Goal: Transaction & Acquisition: Purchase product/service

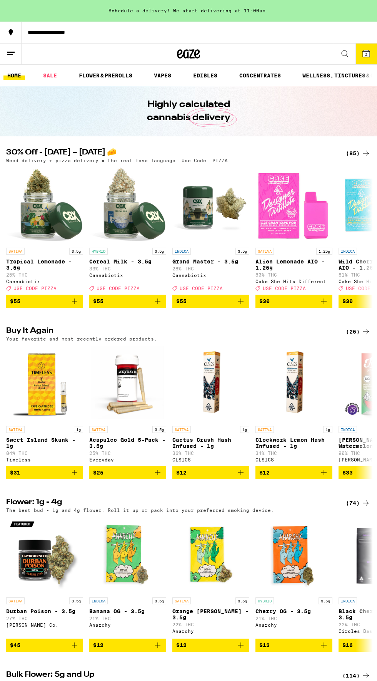
click at [355, 155] on div "(85)" at bounding box center [358, 153] width 25 height 9
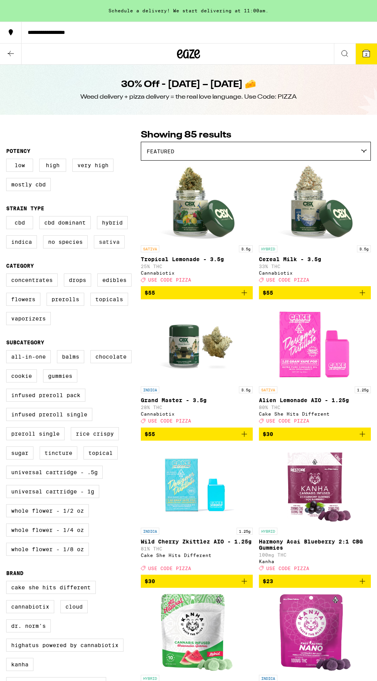
click at [108, 248] on label "Sativa" at bounding box center [109, 241] width 31 height 13
click at [8, 218] on input "Sativa" at bounding box center [8, 217] width 0 height 0
checkbox input "true"
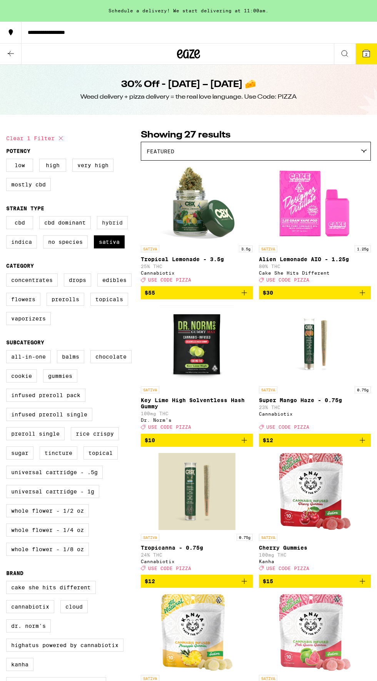
click at [112, 225] on label "Hybrid" at bounding box center [112, 222] width 31 height 13
click at [8, 218] on input "Hybrid" at bounding box center [8, 217] width 0 height 0
checkbox input "true"
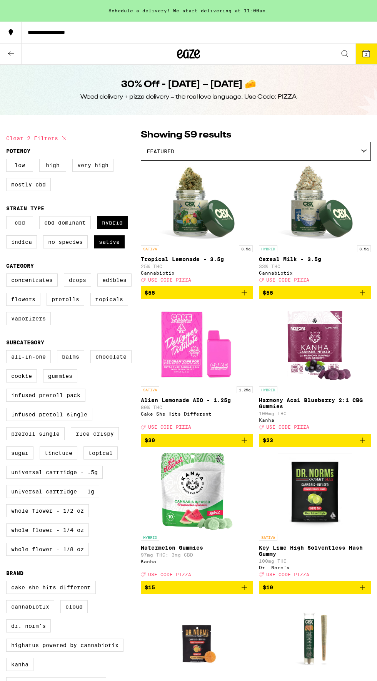
click at [29, 324] on label "Vaporizers" at bounding box center [28, 318] width 45 height 13
click at [8, 275] on input "Vaporizers" at bounding box center [8, 275] width 0 height 0
checkbox input "true"
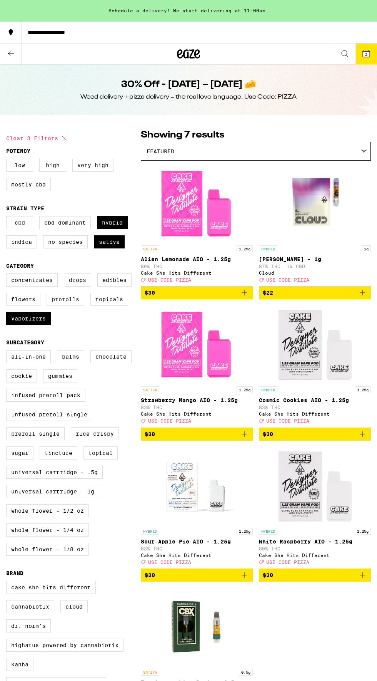
click at [63, 304] on label "Prerolls" at bounding box center [66, 299] width 38 height 13
click at [8, 275] on input "Prerolls" at bounding box center [8, 275] width 0 height 0
checkbox input "true"
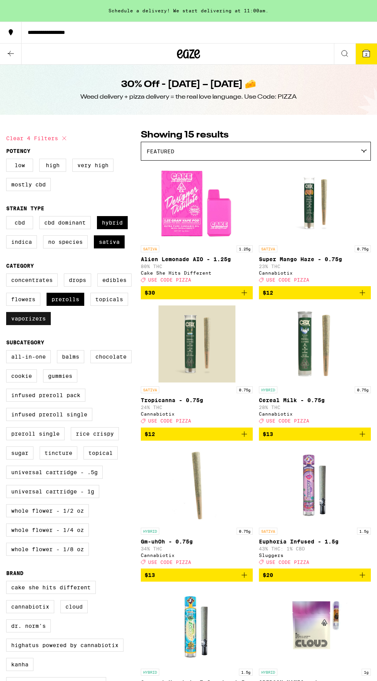
click at [24, 324] on label "Vaporizers" at bounding box center [28, 318] width 45 height 13
click at [8, 275] on input "Vaporizers" at bounding box center [8, 275] width 0 height 0
checkbox input "false"
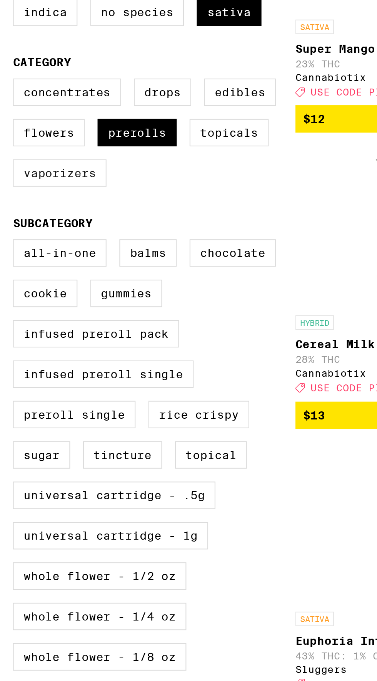
scroll to position [156, 0]
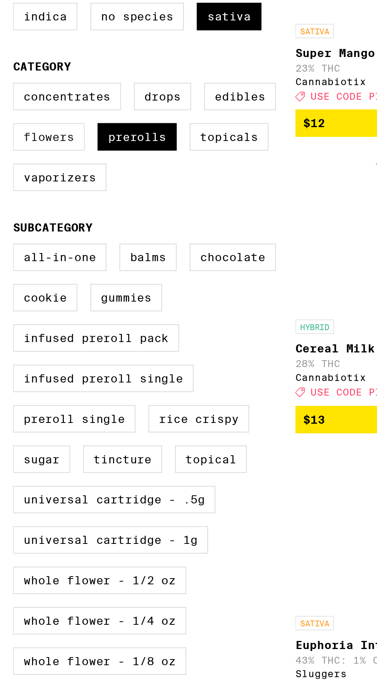
click at [17, 147] on label "Flowers" at bounding box center [23, 142] width 34 height 13
click at [8, 119] on input "Flowers" at bounding box center [8, 118] width 0 height 0
checkbox input "true"
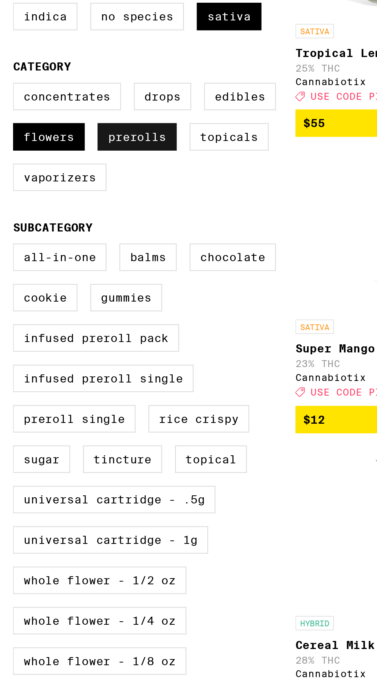
click at [65, 146] on label "Prerolls" at bounding box center [66, 142] width 38 height 13
click at [8, 119] on input "Prerolls" at bounding box center [8, 118] width 0 height 0
checkbox input "false"
